Goal: Task Accomplishment & Management: Use online tool/utility

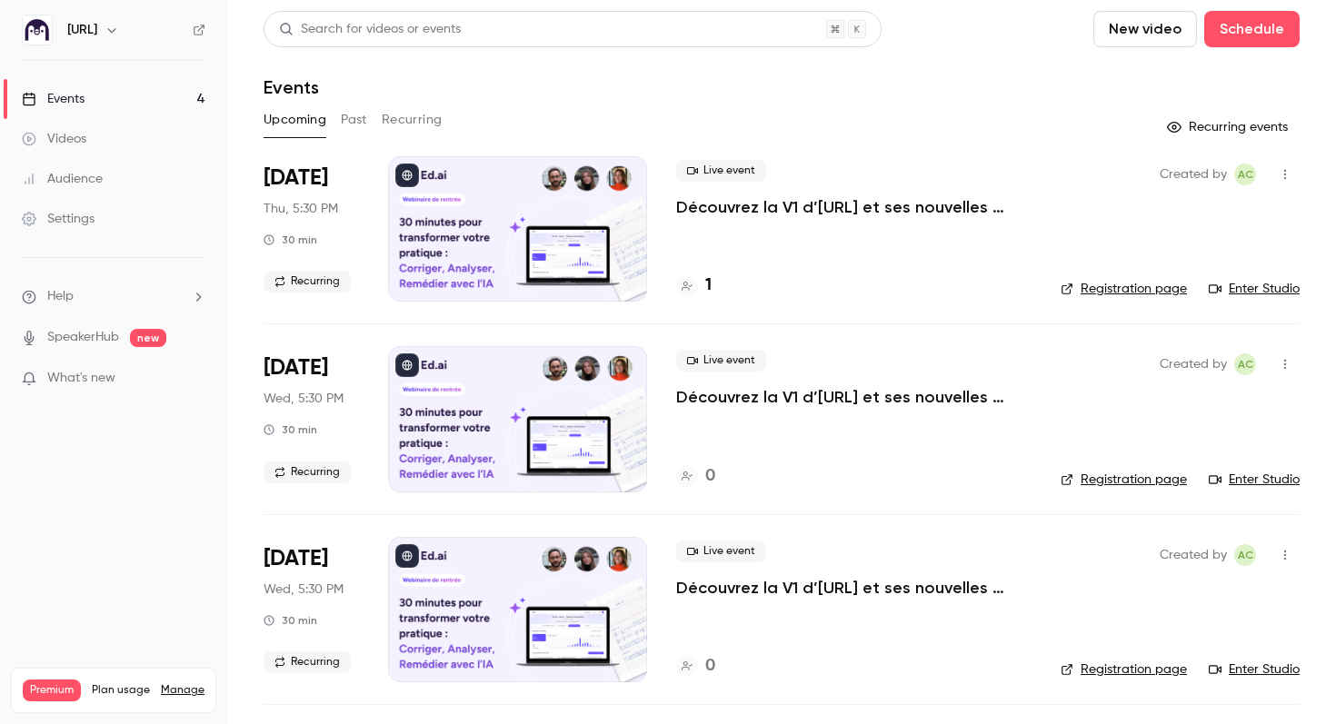
click at [92, 126] on link "Videos" at bounding box center [113, 139] width 227 height 40
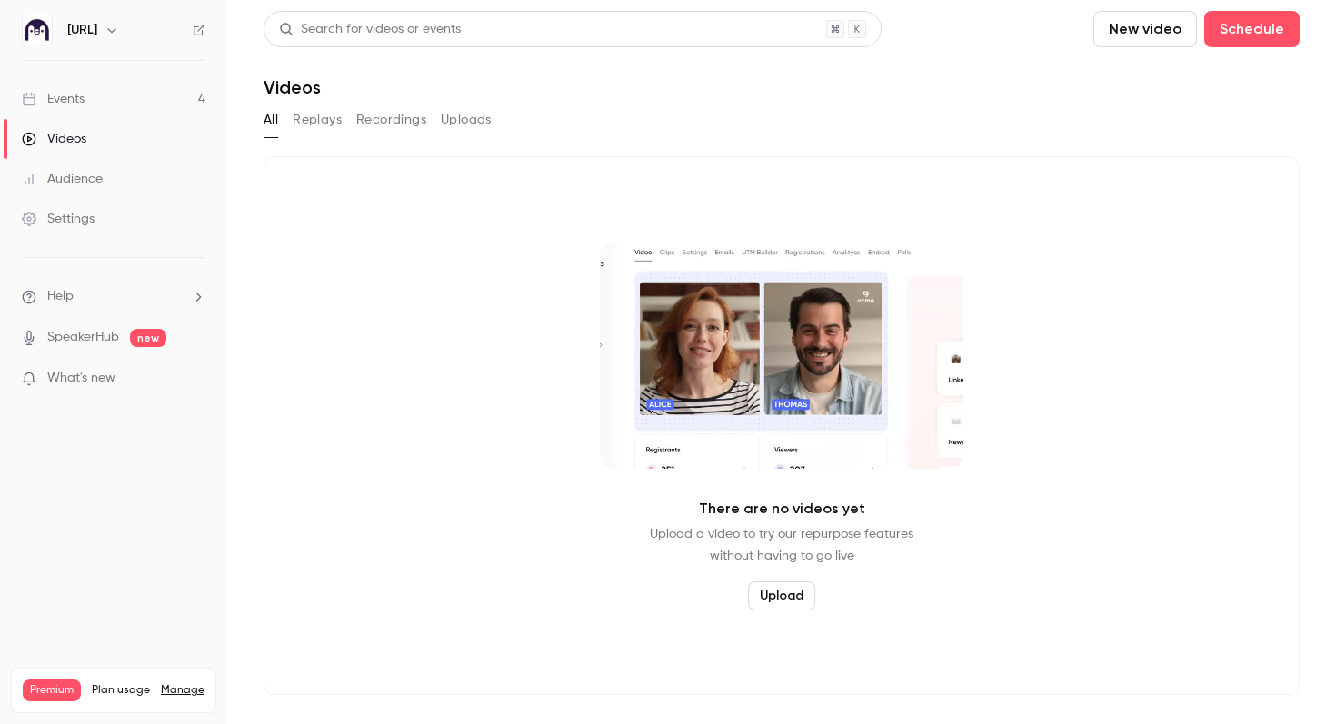
click at [395, 125] on button "Recordings" at bounding box center [391, 119] width 70 height 29
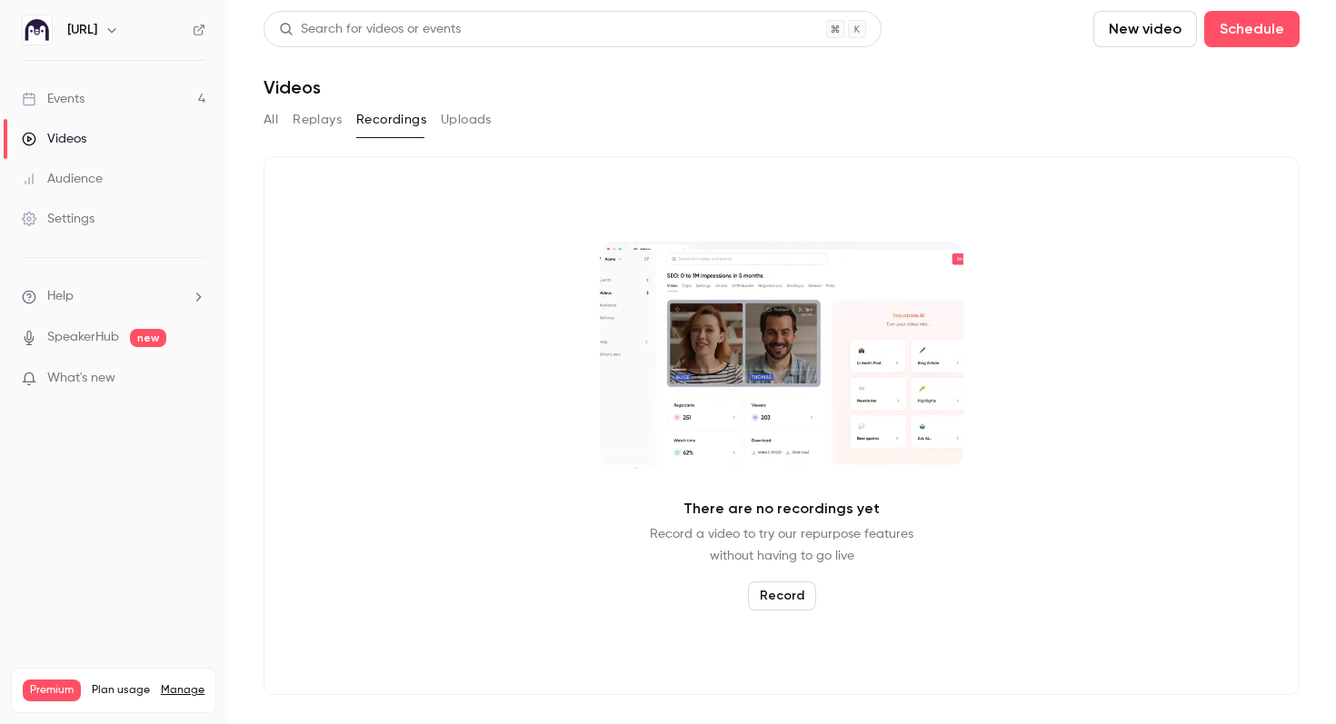
click at [791, 590] on button "Record" at bounding box center [782, 596] width 68 height 29
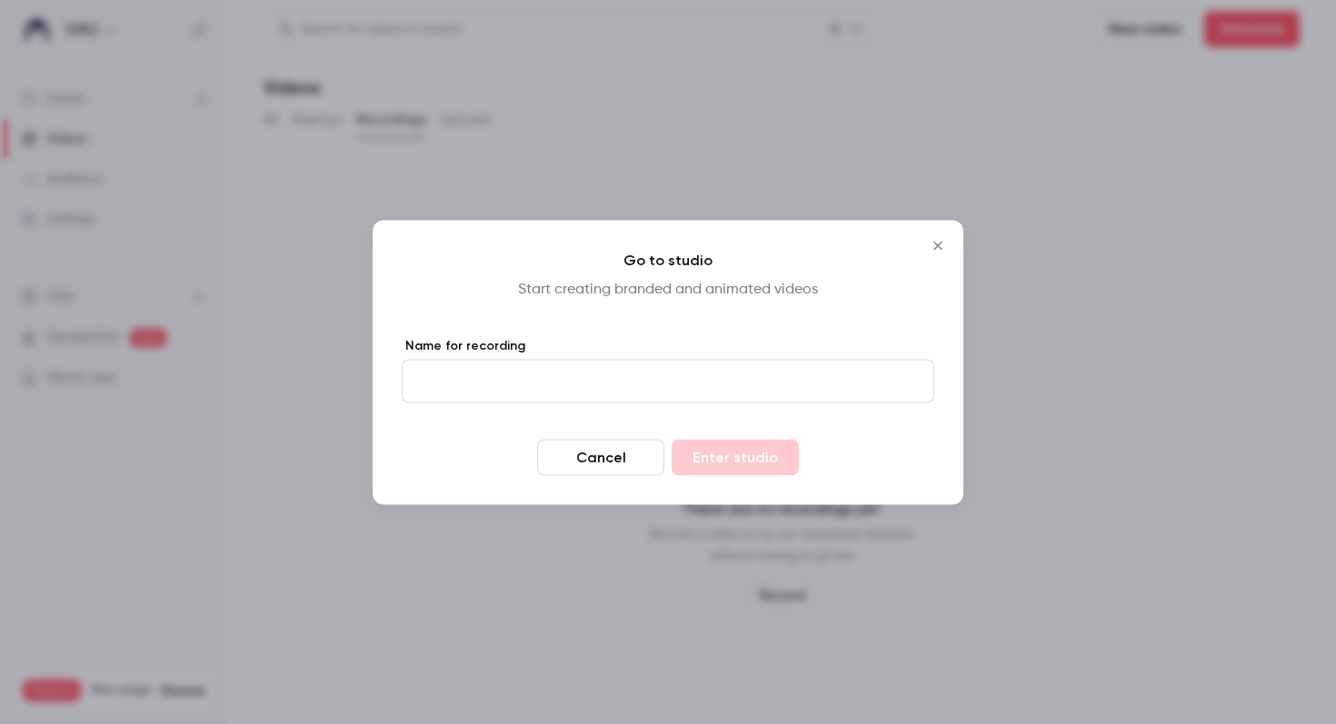
click at [691, 398] on input "Name for recording" at bounding box center [668, 381] width 532 height 44
click at [933, 235] on button "Close" at bounding box center [938, 245] width 36 height 36
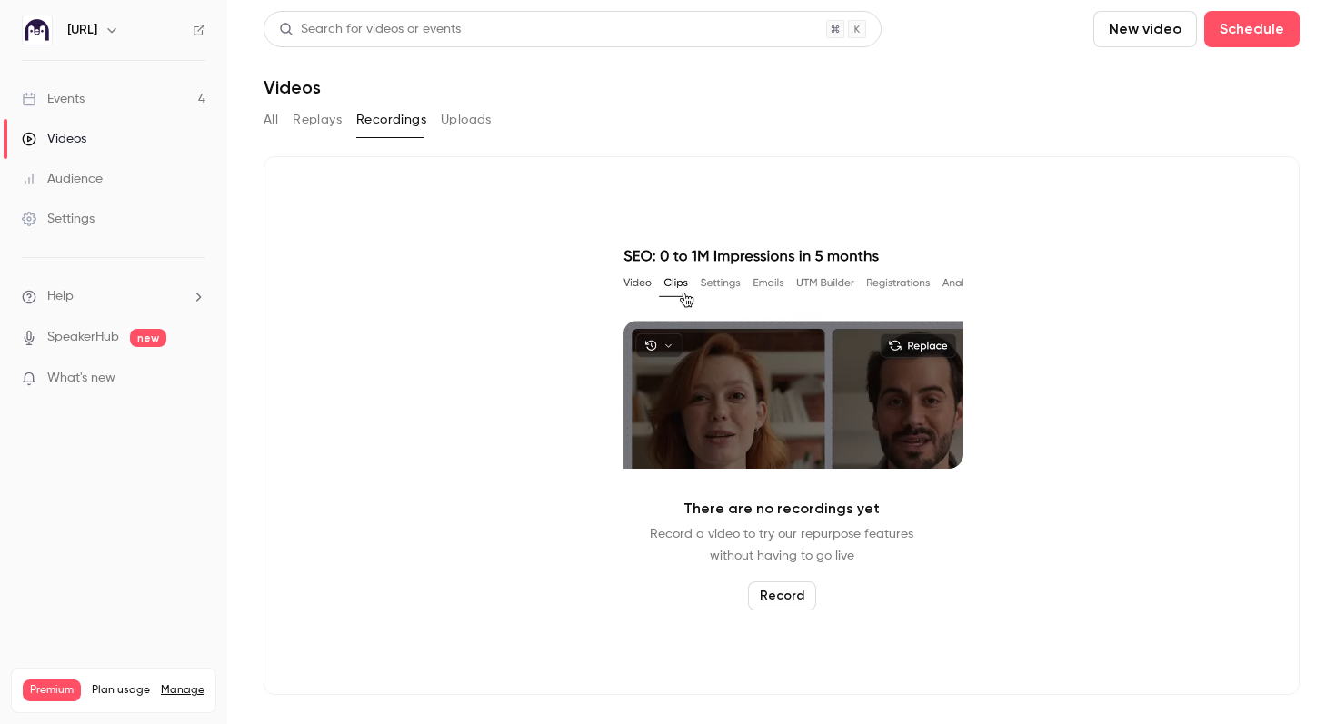
click at [781, 599] on button "Record" at bounding box center [782, 596] width 68 height 29
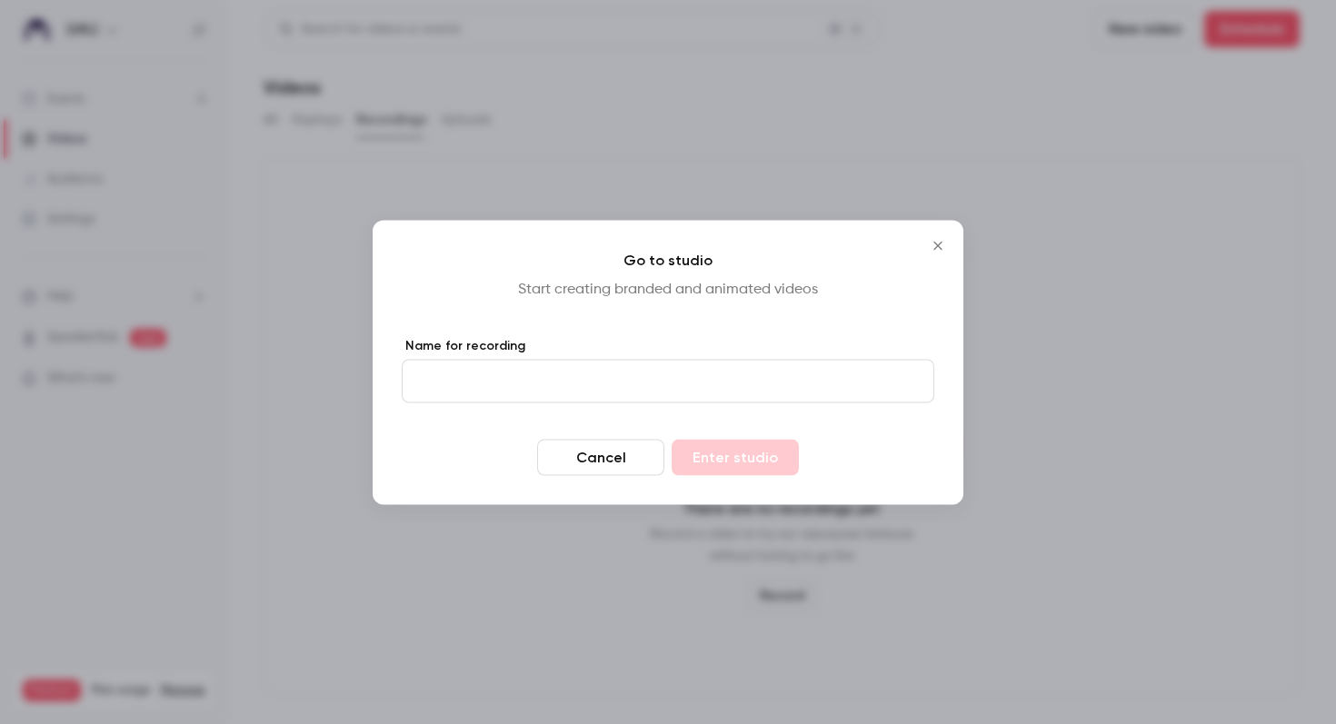
click at [741, 373] on input "Name for recording" at bounding box center [668, 381] width 532 height 44
type input "****"
click at [672, 439] on button "Enter studio" at bounding box center [735, 457] width 127 height 36
